Goal: Navigation & Orientation: Find specific page/section

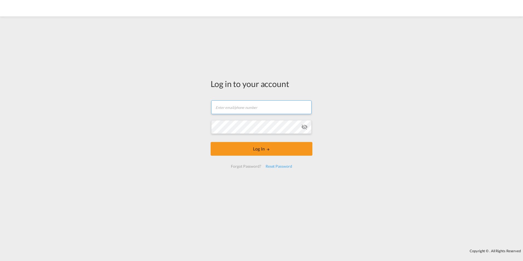
click at [228, 107] on input "text" at bounding box center [261, 107] width 100 height 14
click at [228, 107] on form "Email field is required Password field is required Log In Forgot Password? Rese…" at bounding box center [262, 134] width 102 height 79
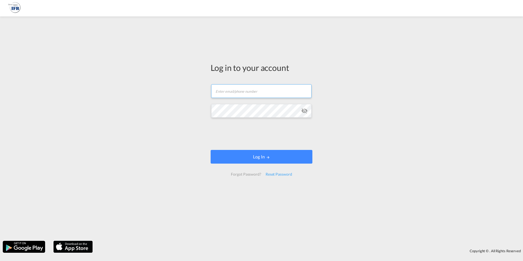
click at [228, 94] on input "text" at bounding box center [261, 91] width 100 height 14
type input "john.wittke@ifbhamburg.de"
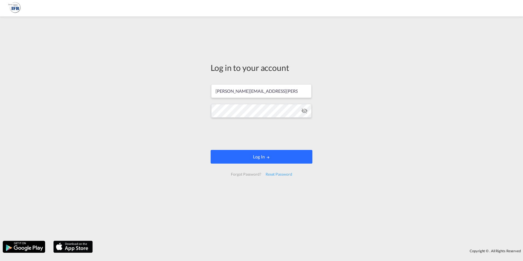
click at [235, 158] on button "Log In" at bounding box center [262, 157] width 102 height 14
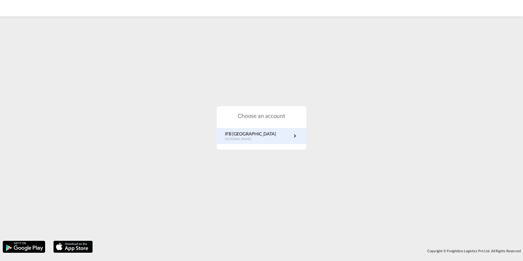
click at [244, 138] on p "de.portal.ifb.com" at bounding box center [250, 139] width 51 height 5
